Goal: Task Accomplishment & Management: Use online tool/utility

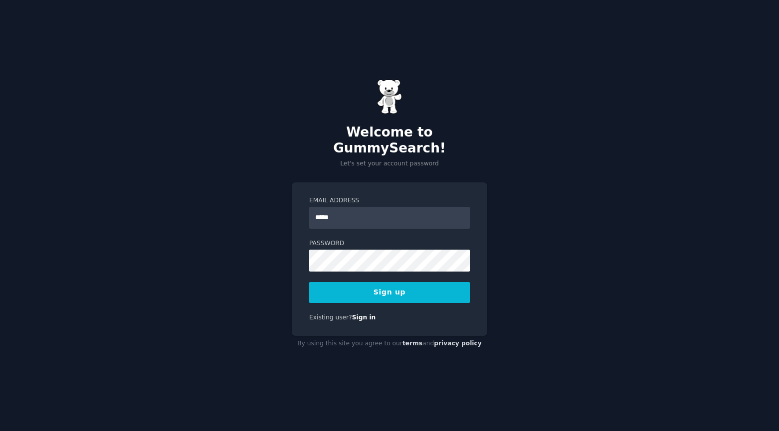
type input "**********"
click at [398, 282] on button "Sign up" at bounding box center [389, 292] width 161 height 21
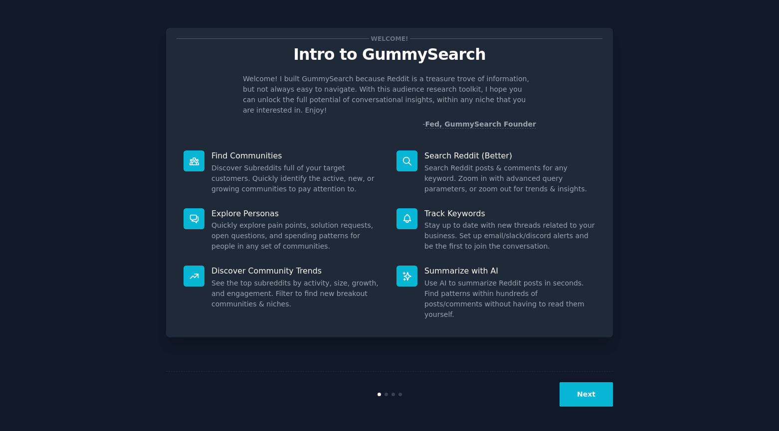
click at [579, 400] on button "Next" at bounding box center [585, 394] width 53 height 24
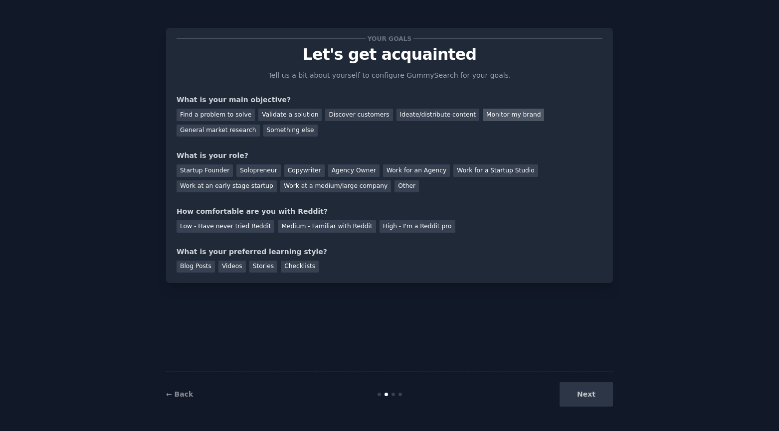
click at [491, 116] on div "Monitor my brand" at bounding box center [513, 115] width 61 height 12
click at [410, 118] on div "Ideate/distribute content" at bounding box center [437, 115] width 83 height 12
click at [394, 185] on div "Other" at bounding box center [406, 186] width 24 height 12
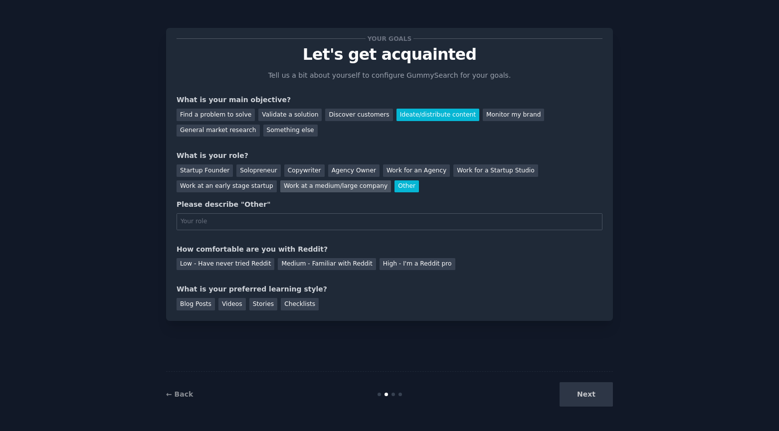
click at [280, 185] on div "Work at a medium/large company" at bounding box center [335, 186] width 111 height 12
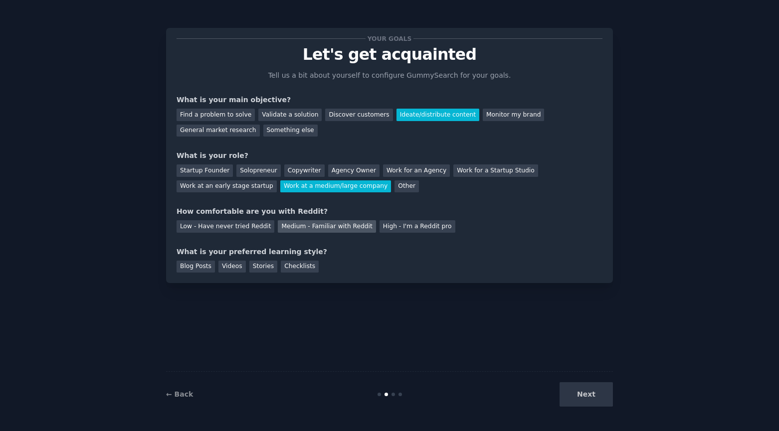
click at [339, 227] on div "Medium - Familiar with Reddit" at bounding box center [327, 226] width 98 height 12
click at [195, 267] on div "Blog Posts" at bounding box center [195, 267] width 38 height 12
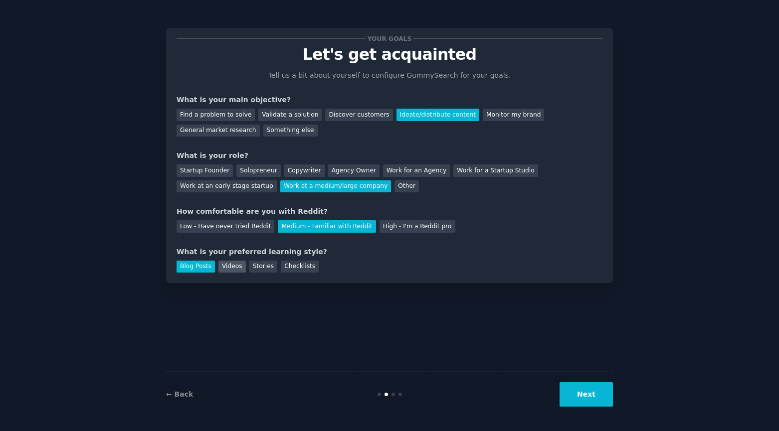
click at [224, 267] on div "Videos" at bounding box center [231, 267] width 27 height 12
click at [197, 270] on div "Blog Posts" at bounding box center [195, 267] width 38 height 12
click at [580, 395] on button "Next" at bounding box center [585, 394] width 53 height 24
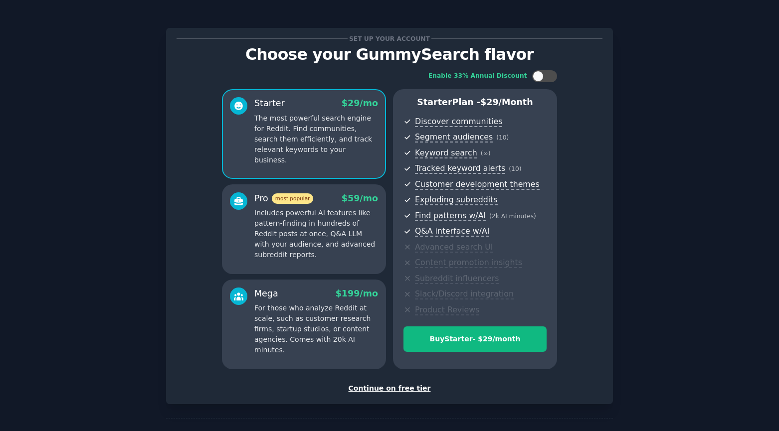
click at [416, 388] on div "Continue on free tier" at bounding box center [389, 388] width 426 height 10
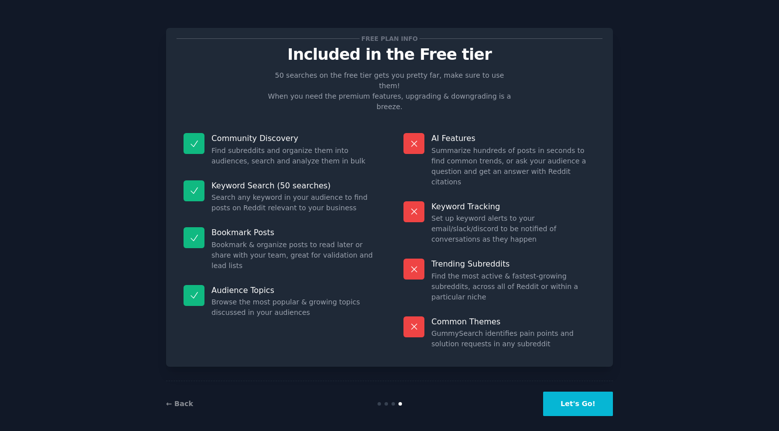
click at [602, 399] on button "Let's Go!" at bounding box center [578, 404] width 70 height 24
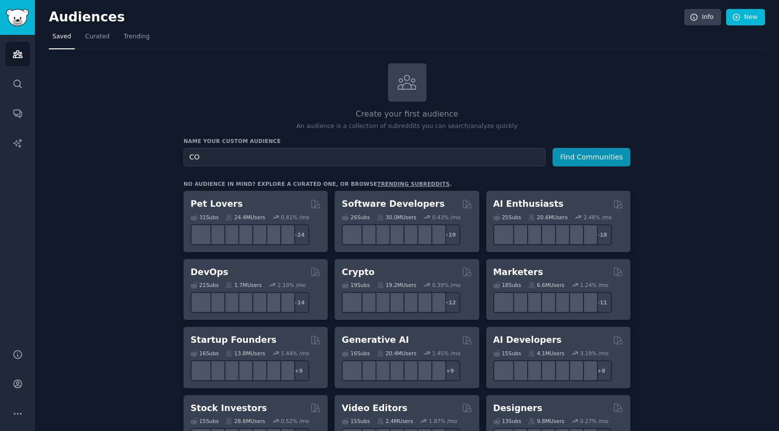
type input "C"
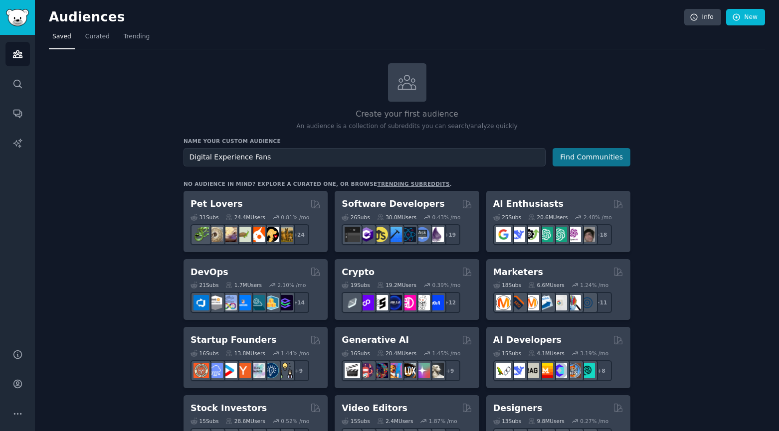
type input "Digital Experience Fans"
click at [608, 159] on button "Find Communities" at bounding box center [591, 157] width 78 height 18
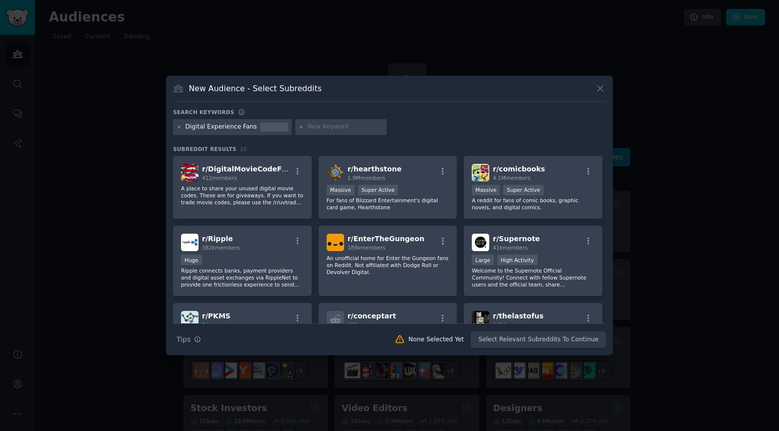
click at [179, 128] on icon at bounding box center [179, 127] width 2 height 2
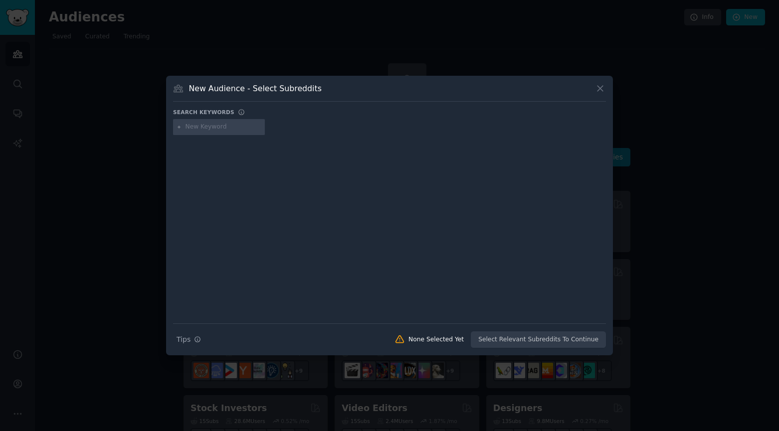
click at [204, 129] on input "text" at bounding box center [223, 127] width 76 height 9
type input "content management"
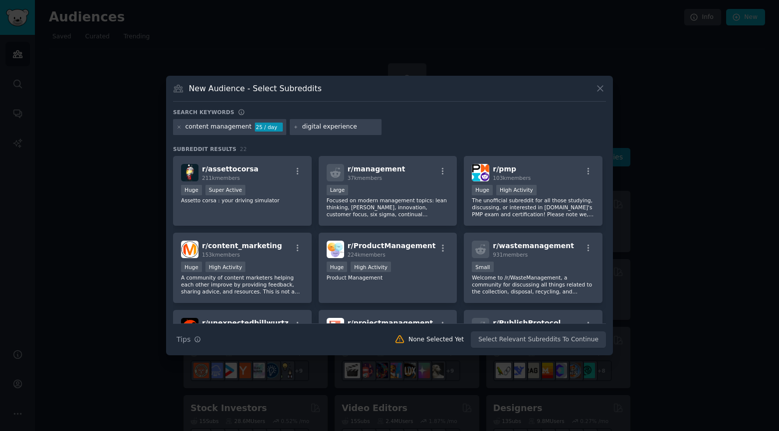
type input "digital experience"
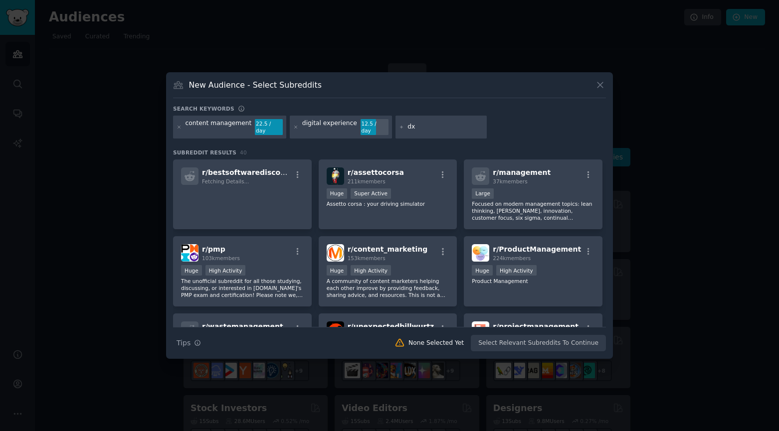
type input "dxp"
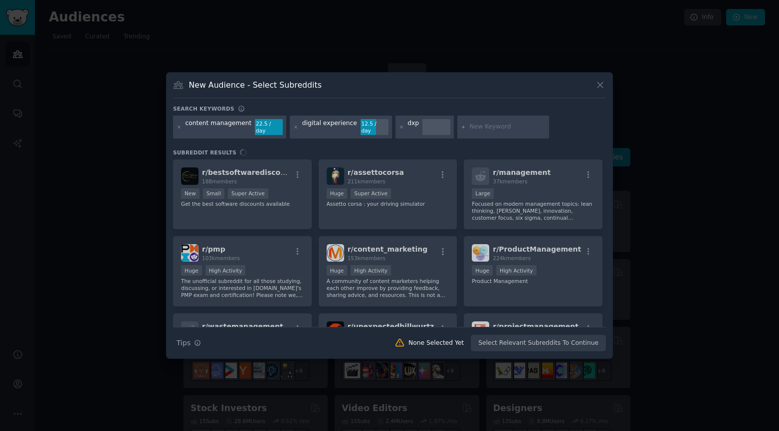
click at [500, 126] on input "text" at bounding box center [508, 127] width 76 height 9
type input "cms"
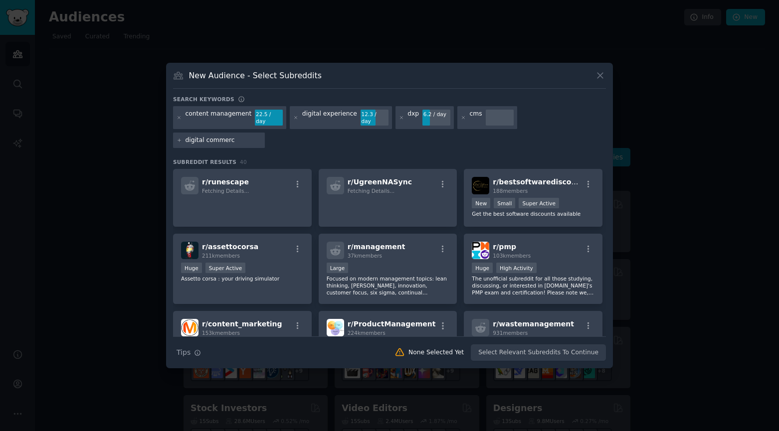
type input "digital commerce"
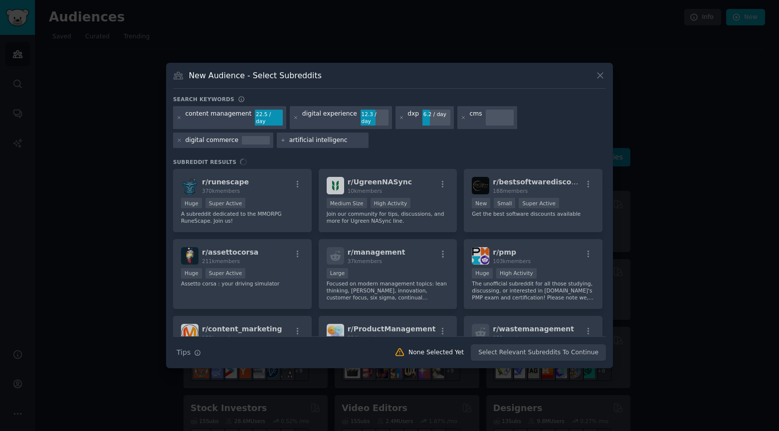
type input "artificial intelligence"
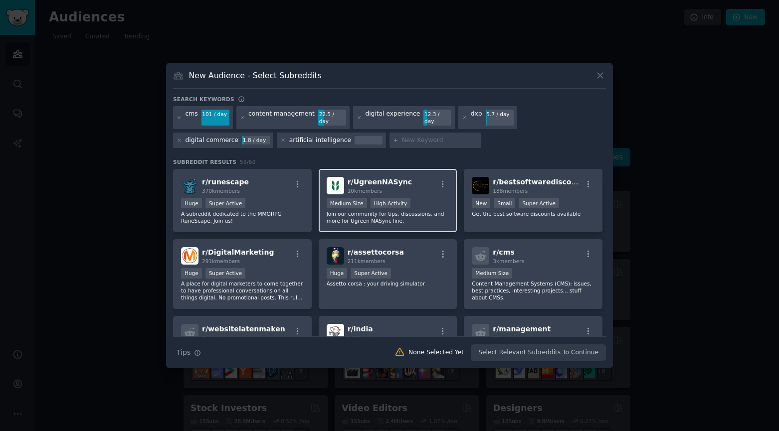
scroll to position [50, 0]
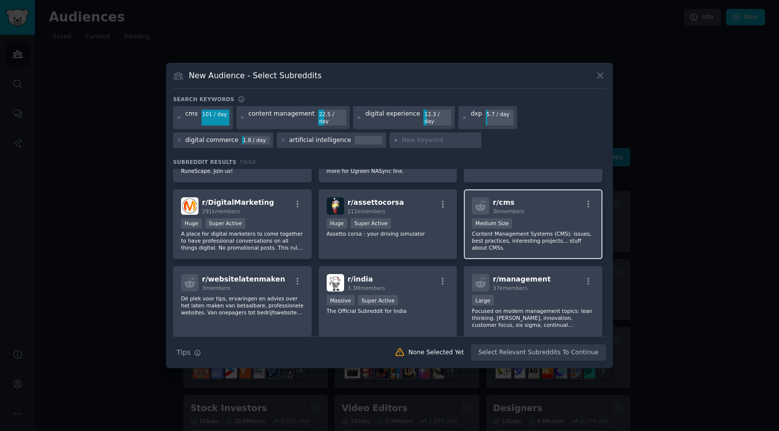
click at [528, 210] on div "r/ cms 3k members" at bounding box center [533, 205] width 123 height 17
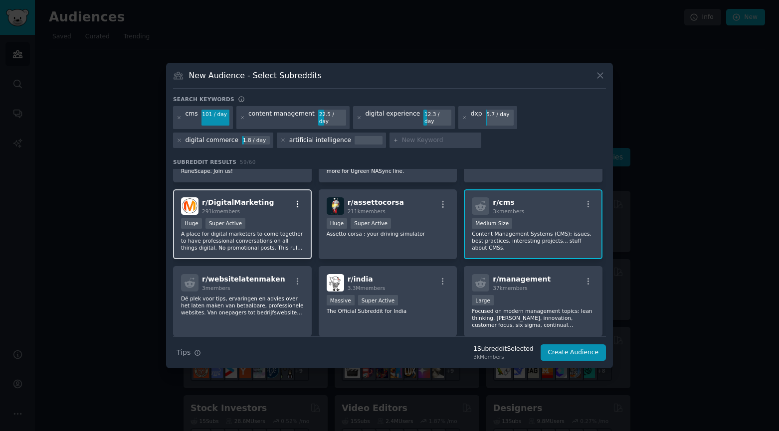
click at [291, 203] on button "button" at bounding box center [297, 204] width 12 height 9
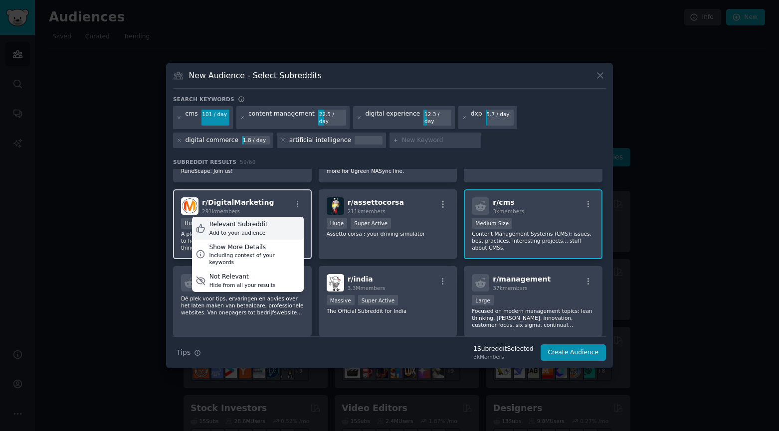
click at [242, 229] on div "Add to your audience" at bounding box center [238, 232] width 58 height 7
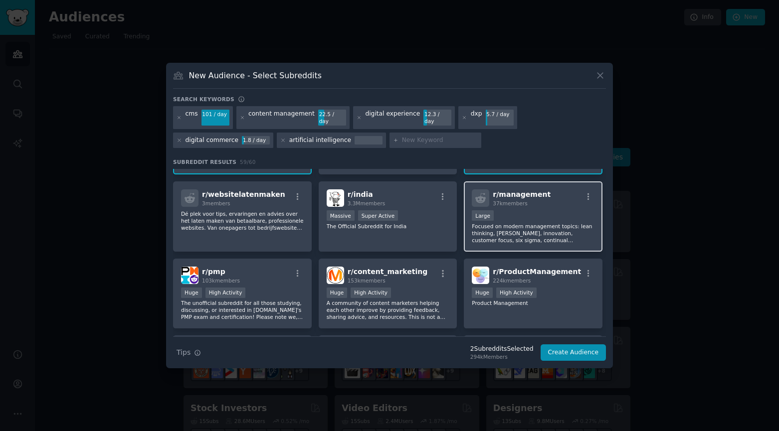
scroll to position [199, 0]
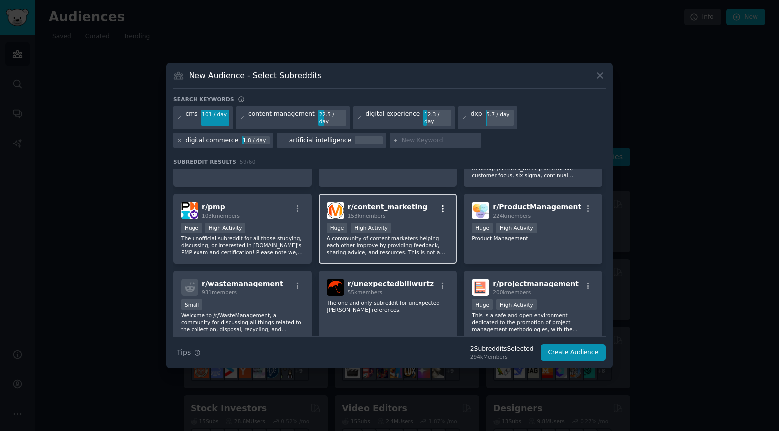
click at [443, 204] on icon "button" at bounding box center [442, 208] width 9 height 9
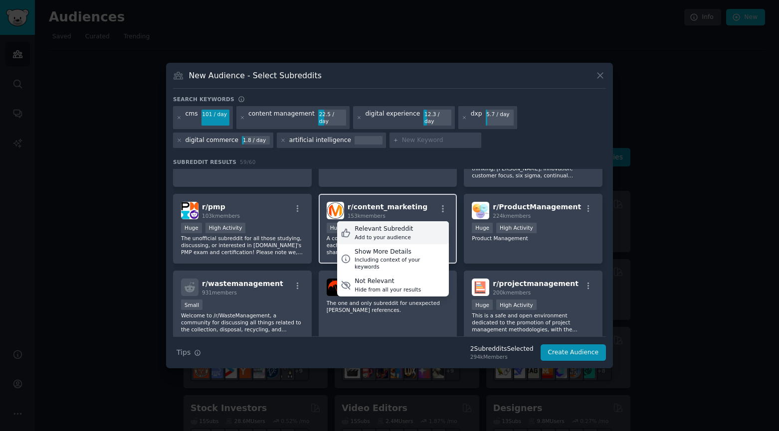
click at [389, 234] on div "Add to your audience" at bounding box center [383, 237] width 58 height 7
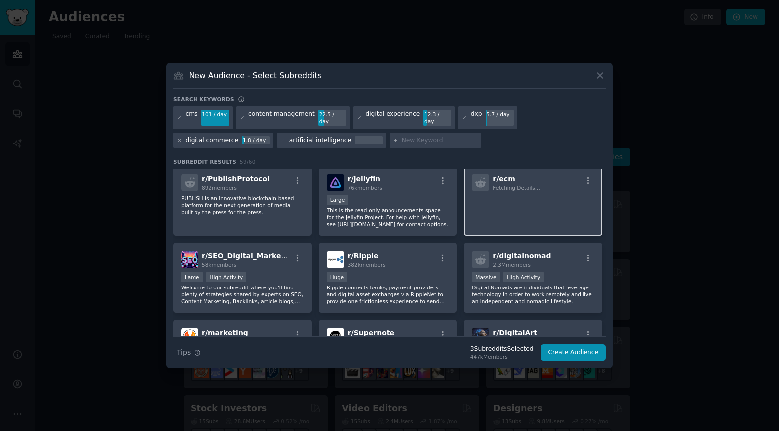
scroll to position [399, 0]
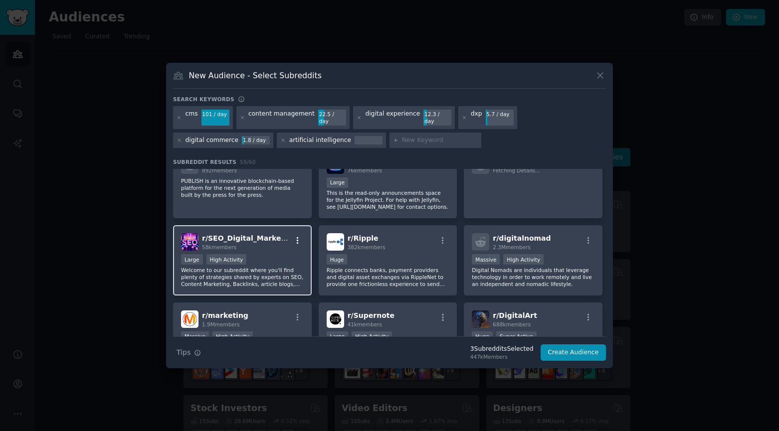
click at [296, 236] on icon "button" at bounding box center [297, 240] width 9 height 9
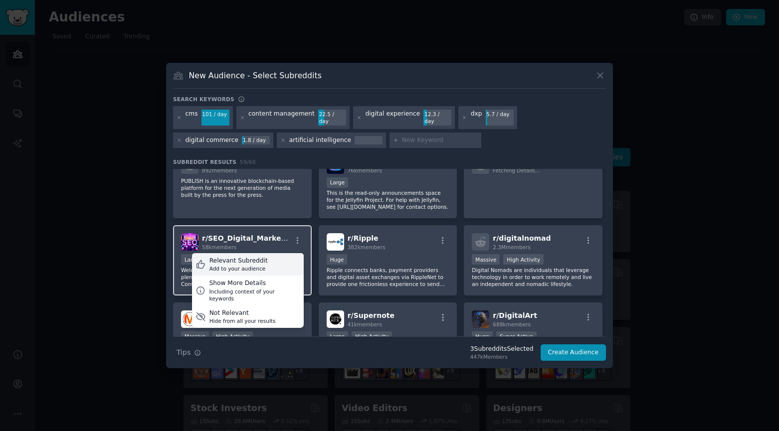
click at [233, 259] on div "Relevant Subreddit" at bounding box center [238, 261] width 58 height 9
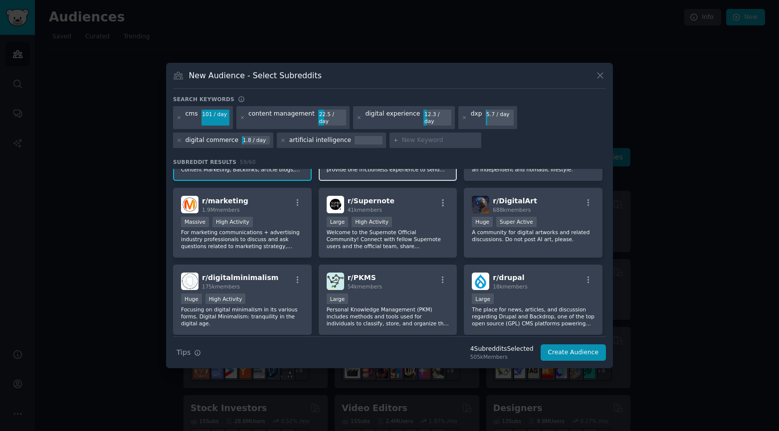
scroll to position [499, 0]
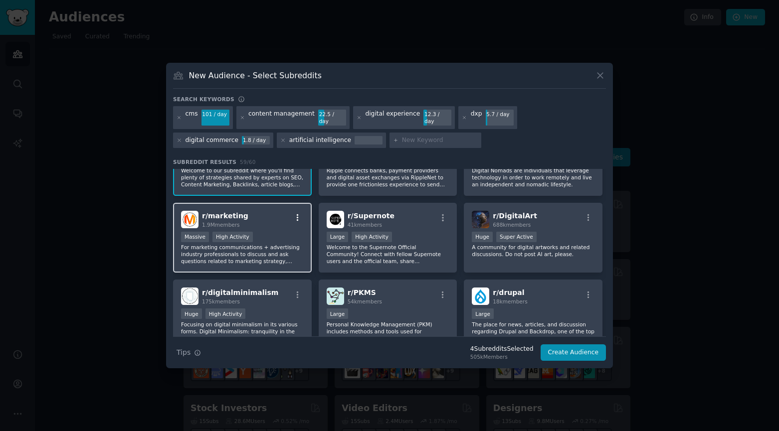
click at [295, 213] on icon "button" at bounding box center [297, 217] width 9 height 9
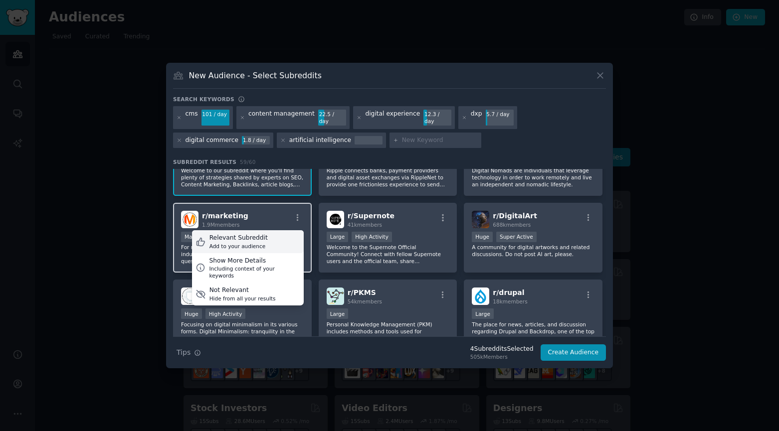
click at [258, 247] on div "Relevant Subreddit Add to your audience" at bounding box center [248, 241] width 112 height 23
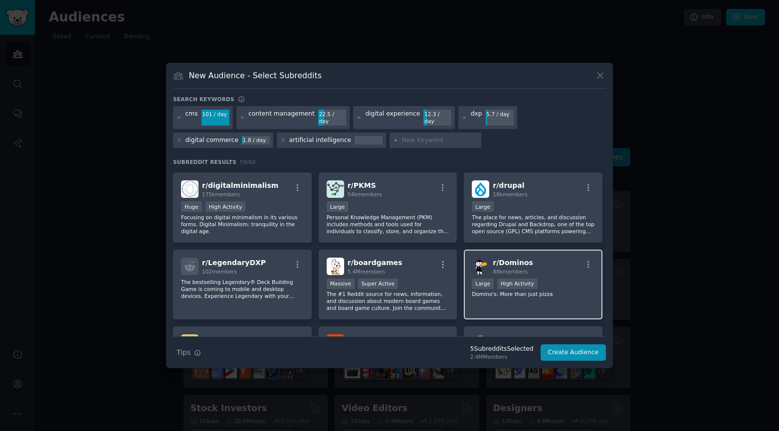
scroll to position [548, 0]
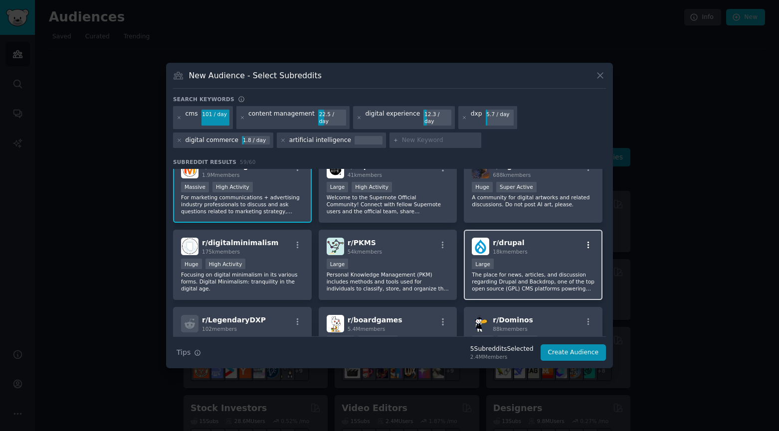
click at [586, 243] on icon "button" at bounding box center [588, 245] width 9 height 9
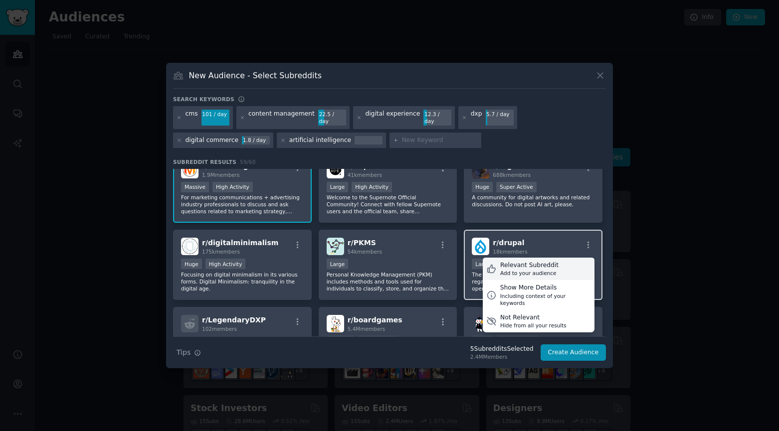
click at [547, 270] on div "Add to your audience" at bounding box center [529, 273] width 58 height 7
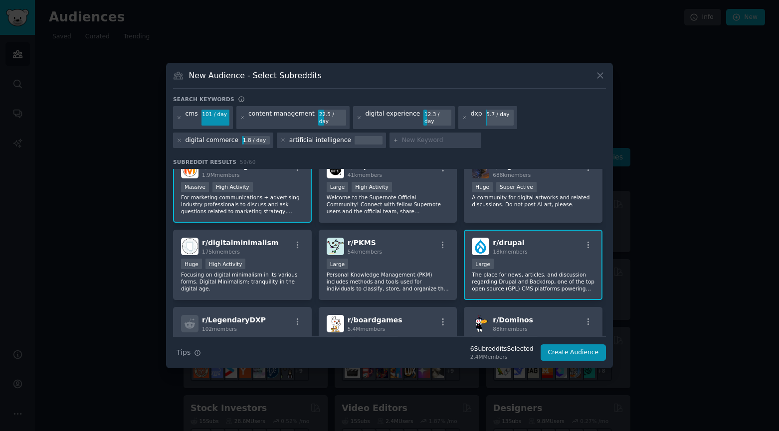
click at [402, 138] on input "text" at bounding box center [440, 140] width 76 height 9
type input "kentico"
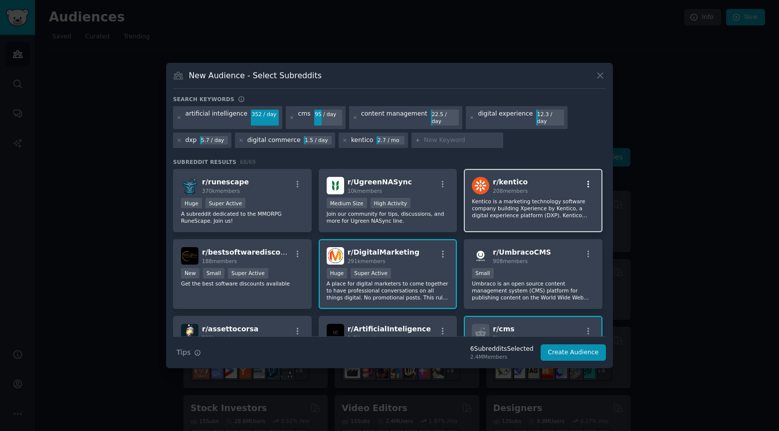
click at [587, 181] on icon "button" at bounding box center [588, 184] width 2 height 7
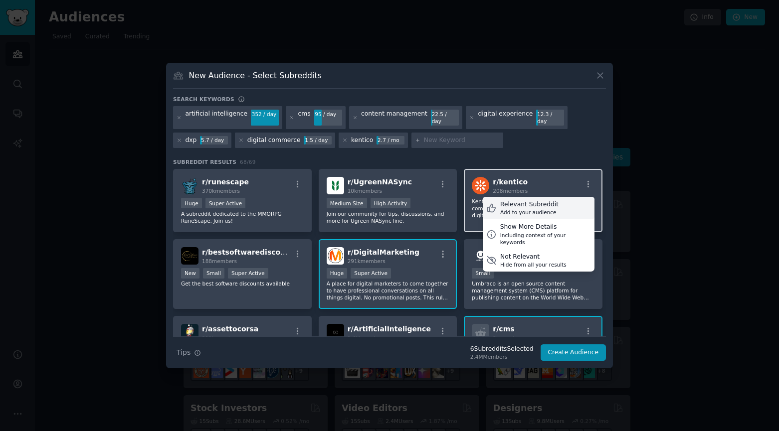
click at [563, 203] on div "Relevant Subreddit Add to your audience" at bounding box center [539, 208] width 112 height 23
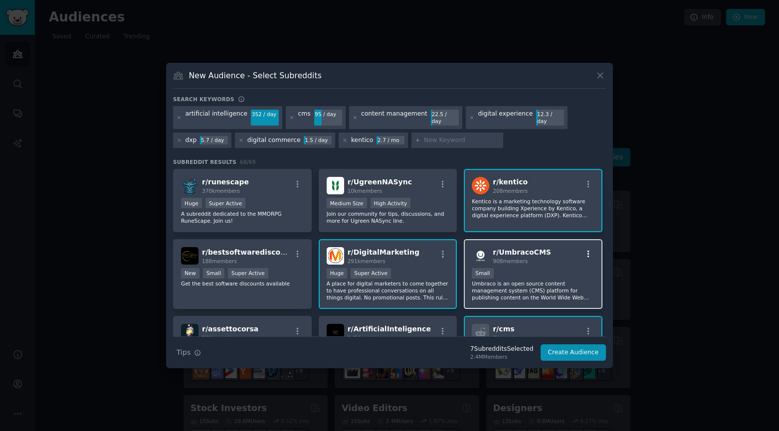
click at [587, 250] on icon "button" at bounding box center [588, 254] width 9 height 9
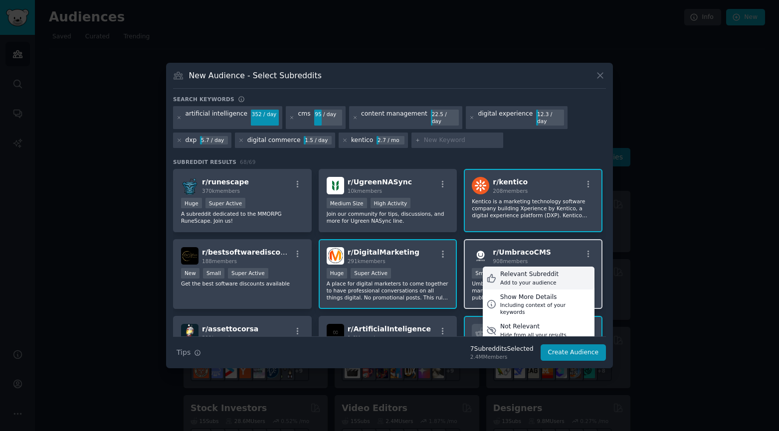
click at [571, 269] on div "Relevant Subreddit Add to your audience" at bounding box center [539, 278] width 112 height 23
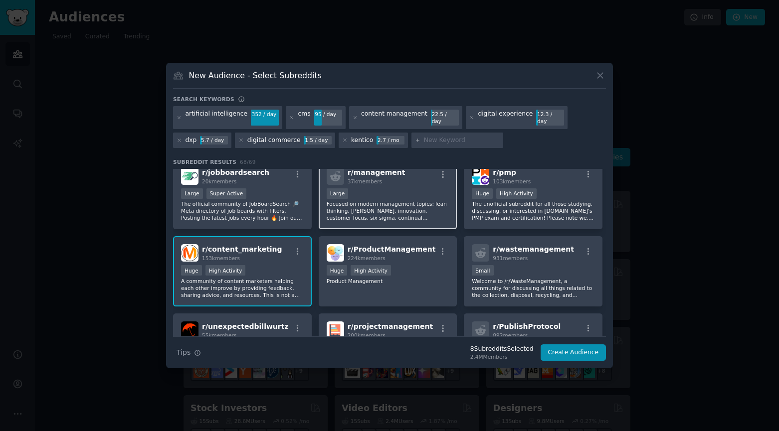
scroll to position [449, 0]
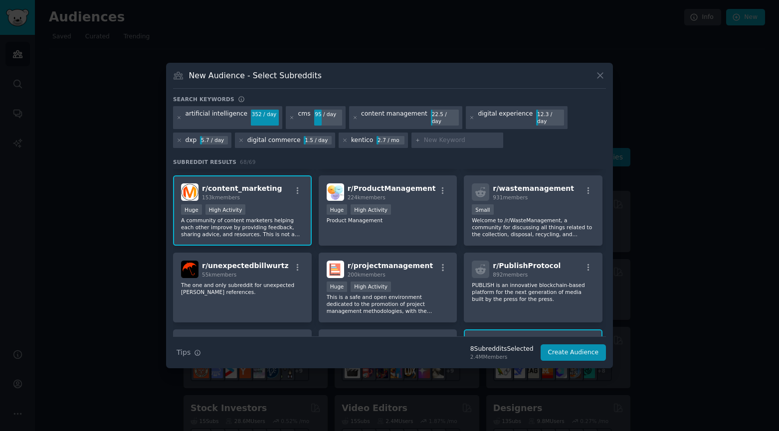
click at [424, 136] on input "text" at bounding box center [462, 140] width 76 height 9
type input "headless"
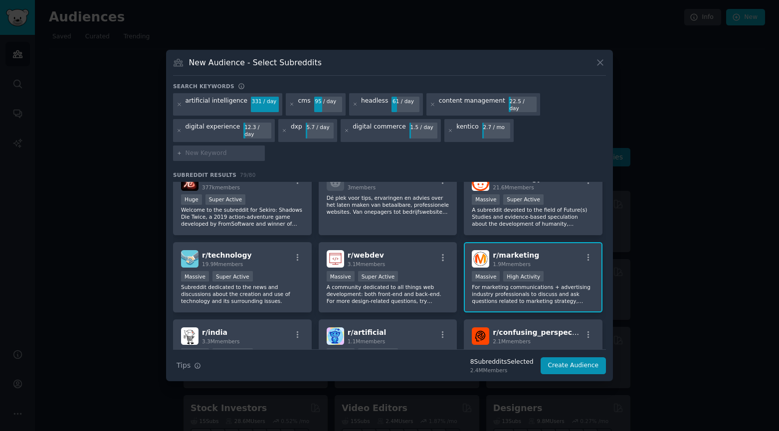
scroll to position [249, 0]
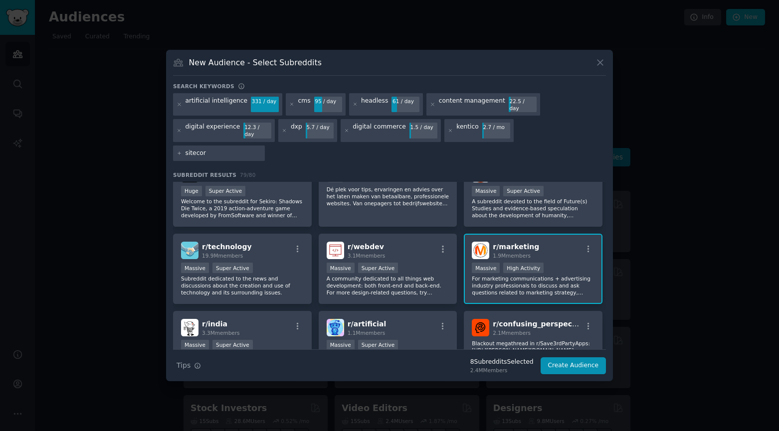
type input "sitecore"
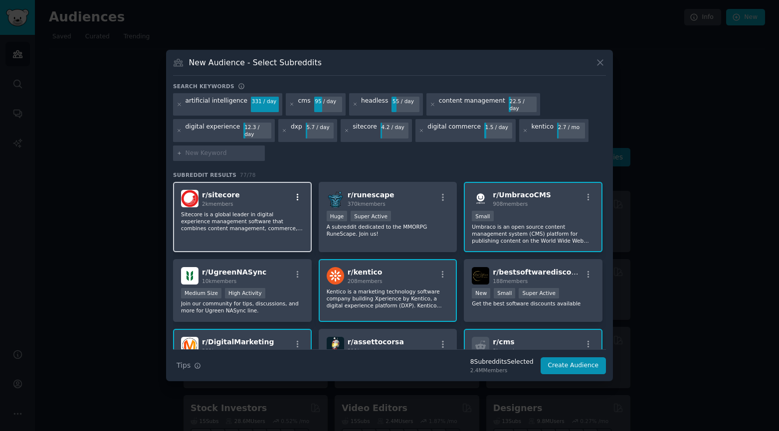
click at [294, 193] on icon "button" at bounding box center [297, 197] width 9 height 9
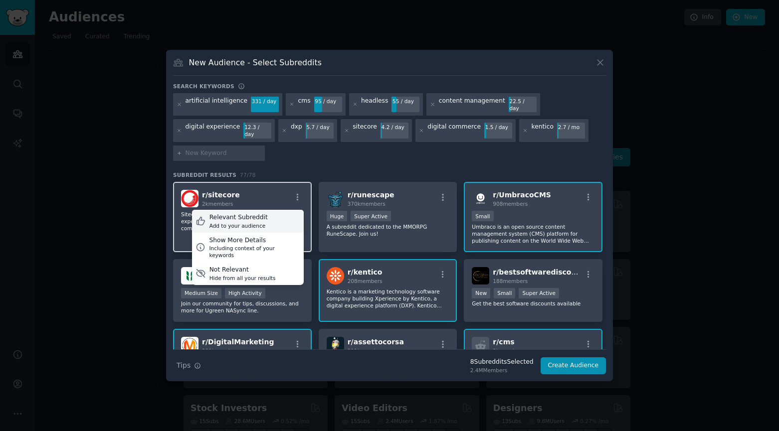
click at [274, 211] on div "Relevant Subreddit Add to your audience" at bounding box center [248, 221] width 112 height 23
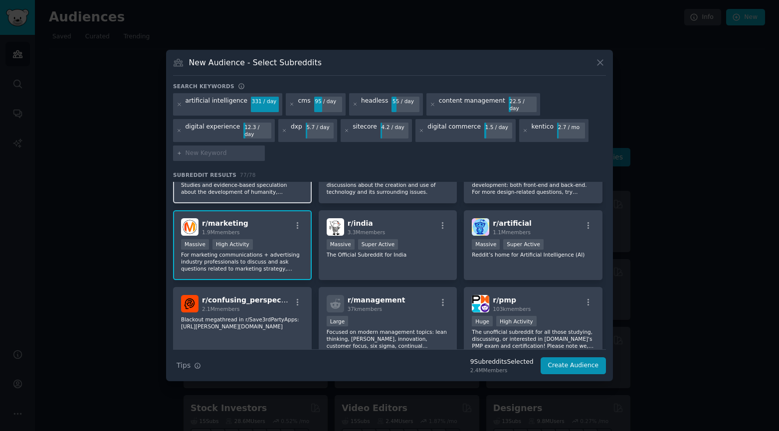
scroll to position [349, 0]
click at [226, 149] on input "text" at bounding box center [223, 153] width 76 height 9
type input "Optimizely"
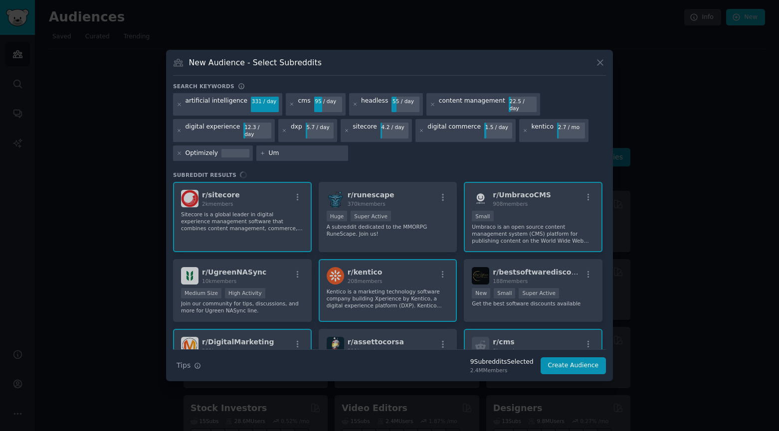
type input "U"
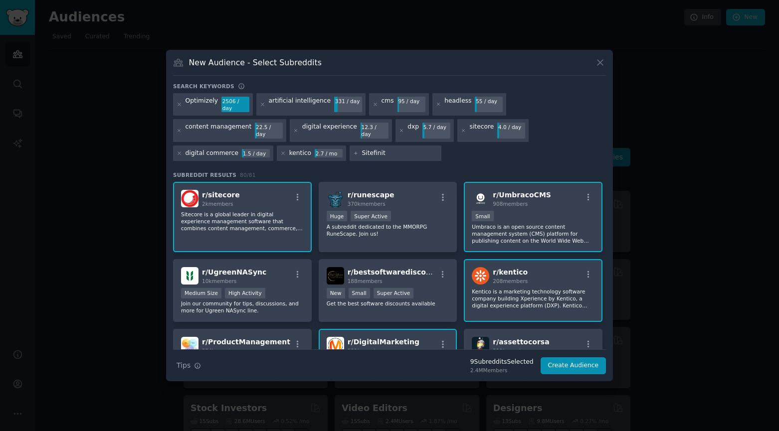
type input "Sitefinity"
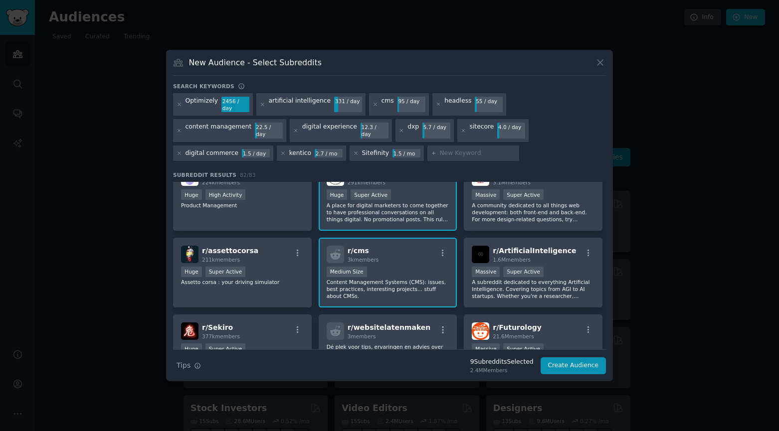
scroll to position [268, 0]
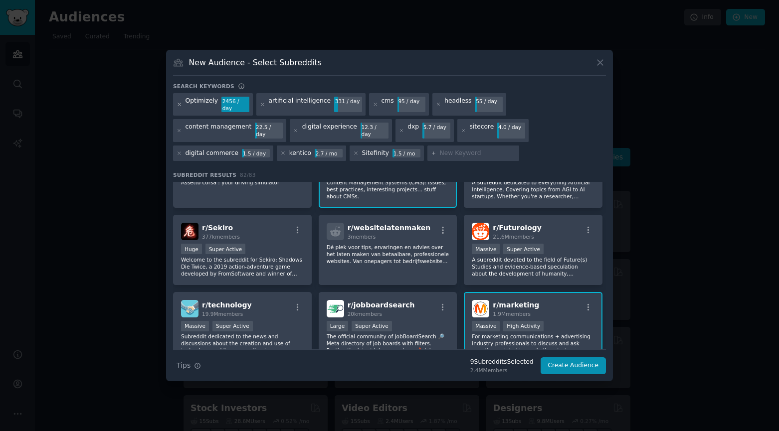
click at [178, 105] on icon at bounding box center [178, 104] width 5 height 5
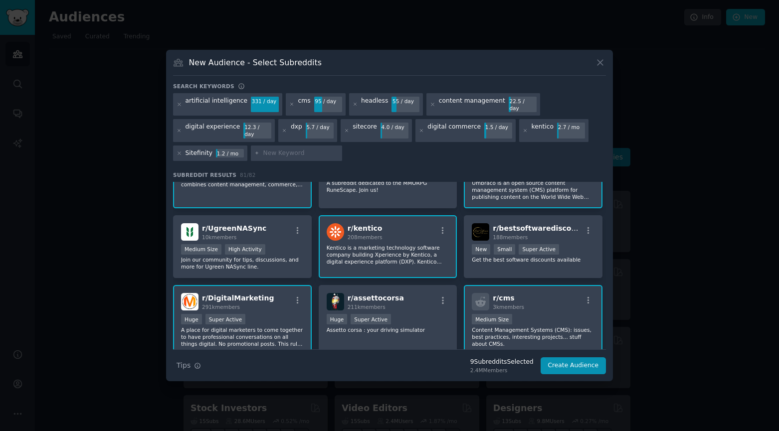
scroll to position [16, 0]
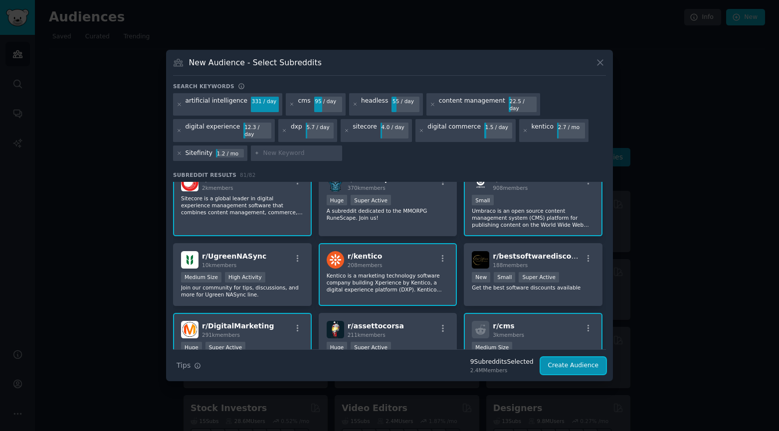
click at [572, 360] on button "Create Audience" at bounding box center [573, 365] width 66 height 17
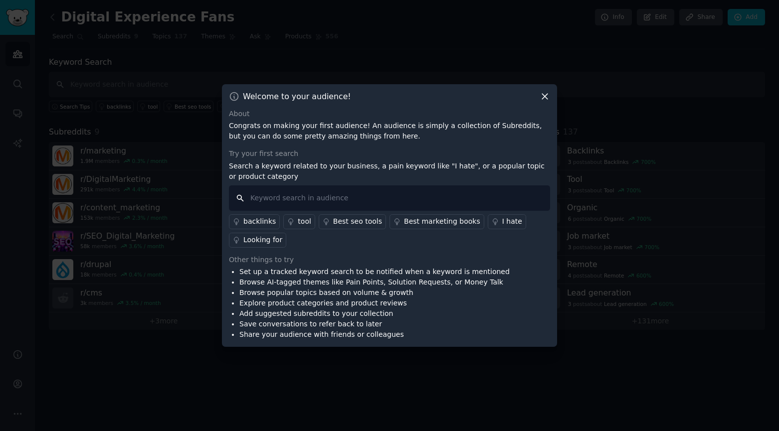
click at [278, 196] on input "text" at bounding box center [389, 197] width 321 height 25
type input "content management system"
